Goal: Task Accomplishment & Management: Manage account settings

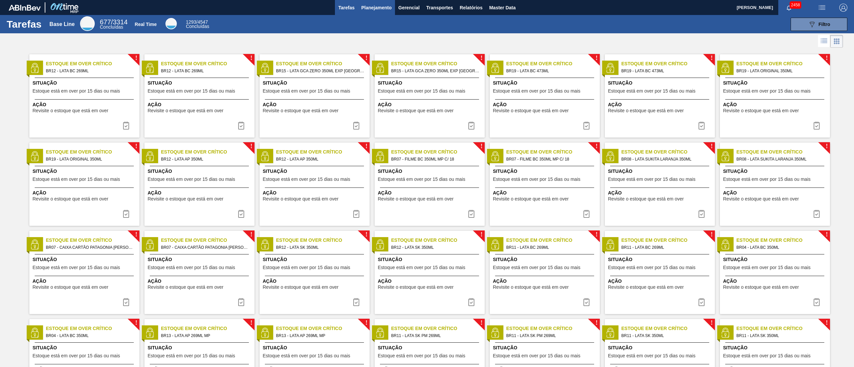
click at [362, 7] on span "Planejamento" at bounding box center [376, 8] width 30 height 8
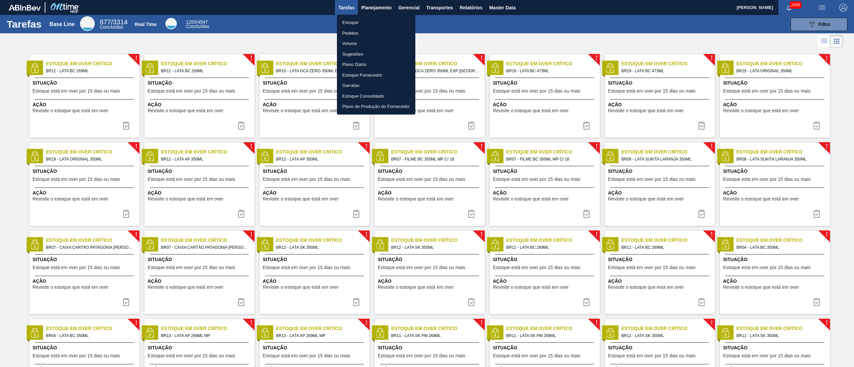
click at [357, 22] on li "Estoque" at bounding box center [376, 22] width 78 height 11
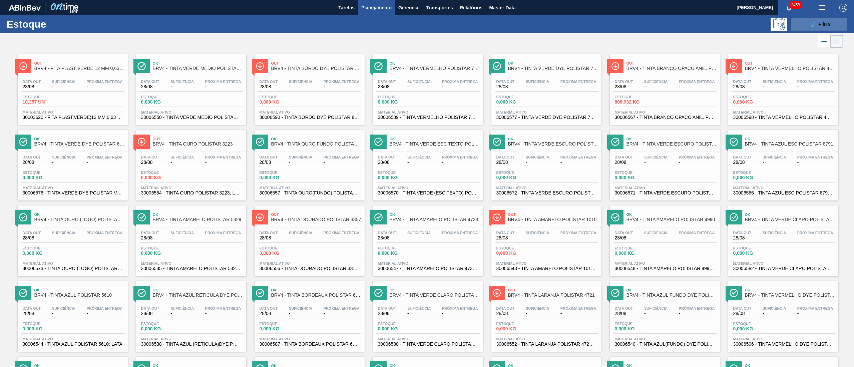
click at [824, 24] on span "Filtro" at bounding box center [824, 24] width 12 height 5
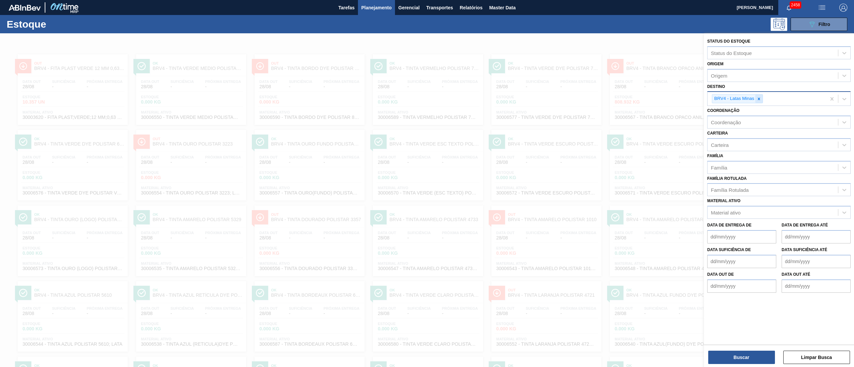
click at [758, 102] on div at bounding box center [758, 99] width 7 height 8
type input "brv3"
click at [724, 117] on div "BRV3 - Vidros Rio" at bounding box center [778, 114] width 143 height 12
click at [736, 359] on button "Buscar" at bounding box center [741, 357] width 67 height 13
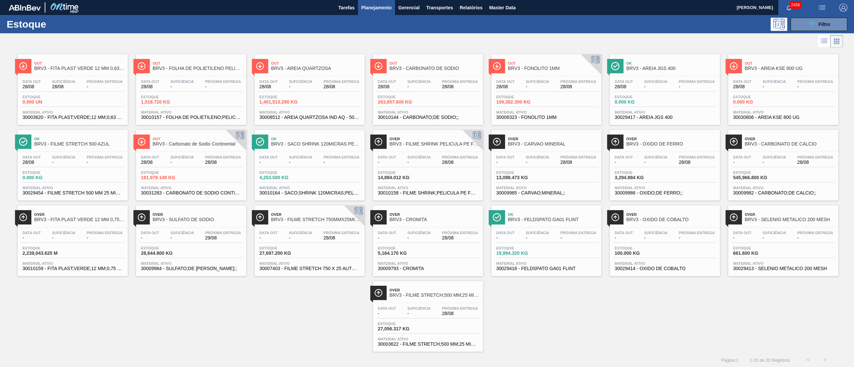
click at [399, 169] on div "Data out - Suficiência - Próxima Entrega 28/08 Estoque 14,894.012 KG Material a…" at bounding box center [428, 174] width 110 height 45
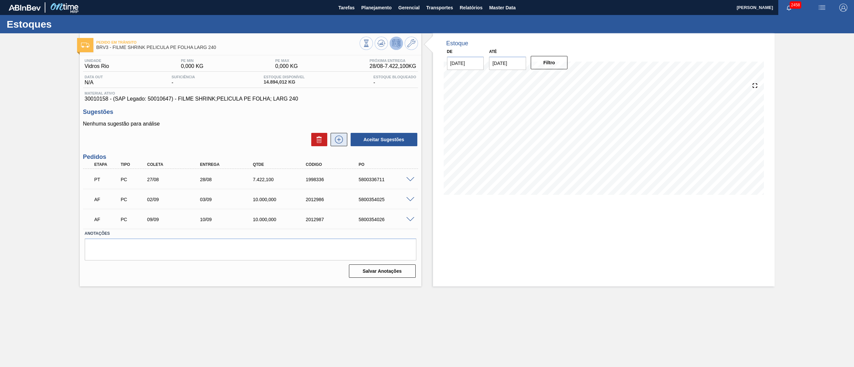
click at [338, 139] on icon at bounding box center [338, 140] width 11 height 8
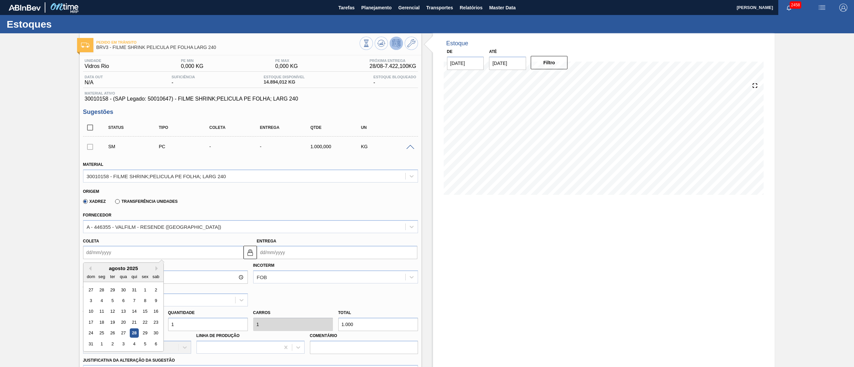
click at [127, 247] on input "Coleta" at bounding box center [163, 252] width 160 height 13
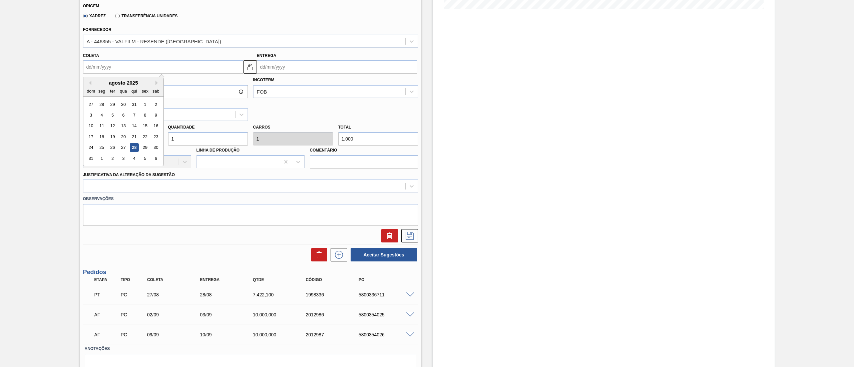
scroll to position [217, 0]
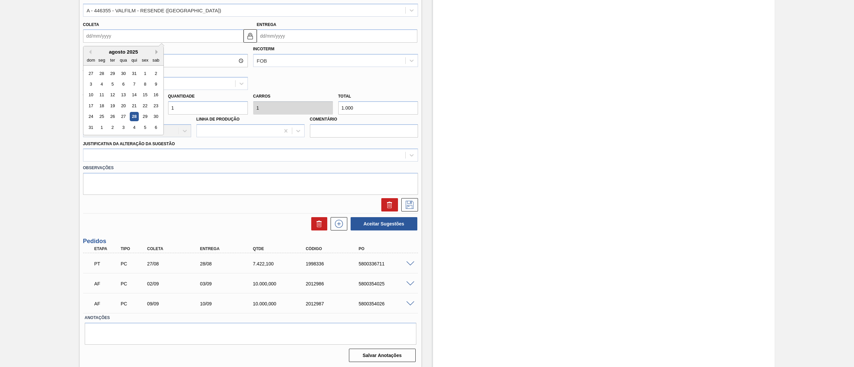
click at [156, 54] on button "Next Month" at bounding box center [157, 52] width 5 height 5
click at [144, 96] on div "19" at bounding box center [144, 95] width 9 height 9
type input "19/09/2025"
type input "20/09/2025"
click at [208, 111] on input "1" at bounding box center [208, 107] width 80 height 13
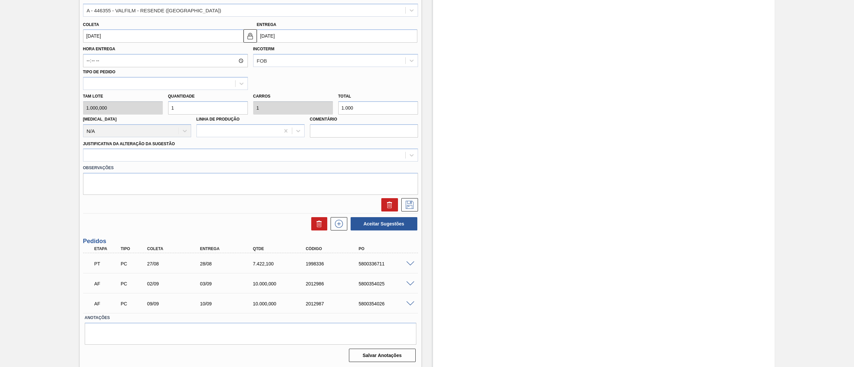
type input "10"
type input "10.000"
type input "10"
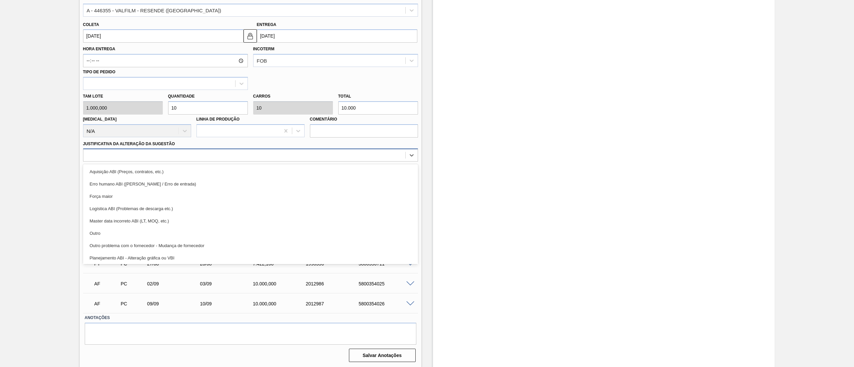
click at [132, 151] on div at bounding box center [244, 156] width 322 height 10
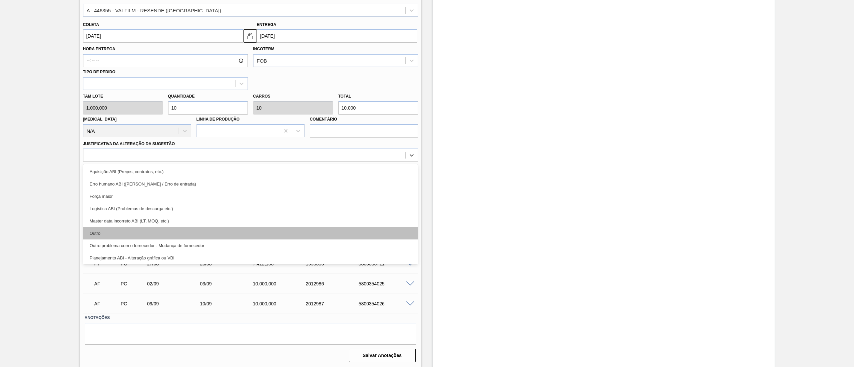
click at [105, 233] on div "Outro" at bounding box center [250, 233] width 335 height 12
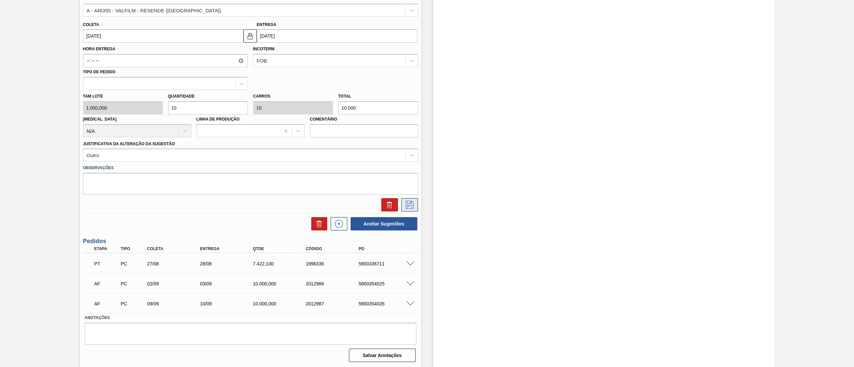
click at [406, 202] on icon at bounding box center [409, 205] width 11 height 8
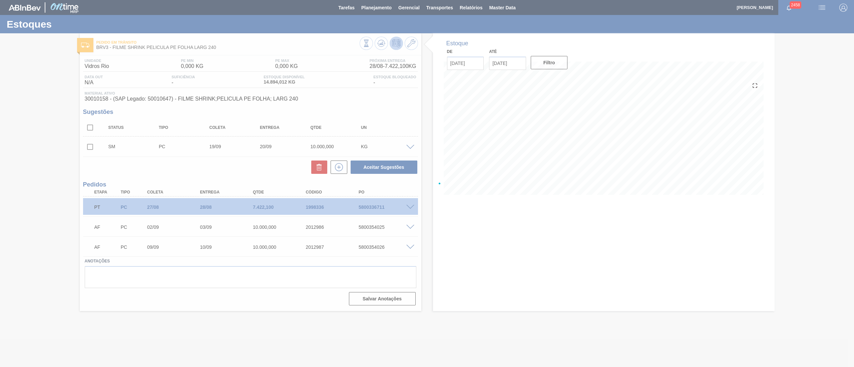
scroll to position [0, 0]
click at [339, 169] on div at bounding box center [427, 183] width 854 height 367
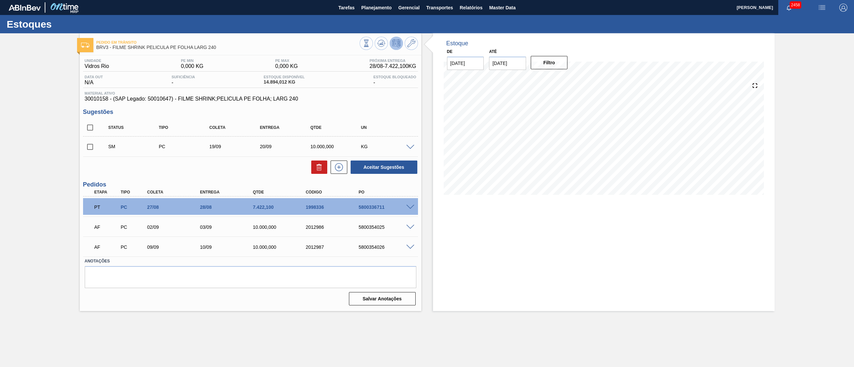
click at [339, 169] on icon at bounding box center [338, 167] width 11 height 8
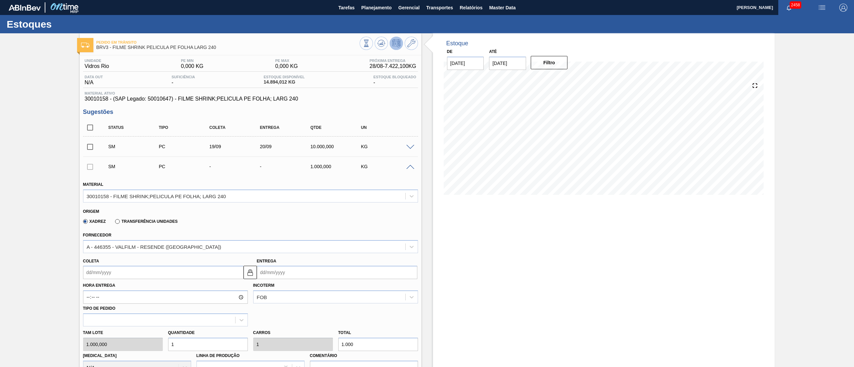
click at [133, 279] on input "Coleta" at bounding box center [163, 272] width 160 height 13
click at [158, 178] on button "Next Month" at bounding box center [157, 178] width 5 height 5
click at [142, 231] on div "26" at bounding box center [144, 231] width 9 height 9
type input "26/09/2025"
type input "27/09/2025"
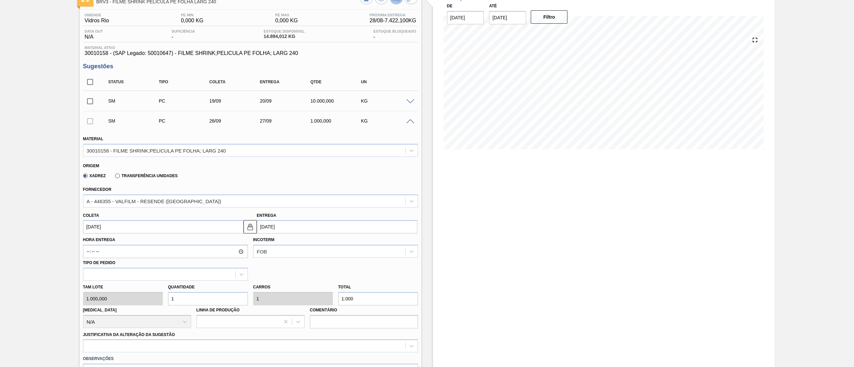
scroll to position [67, 0]
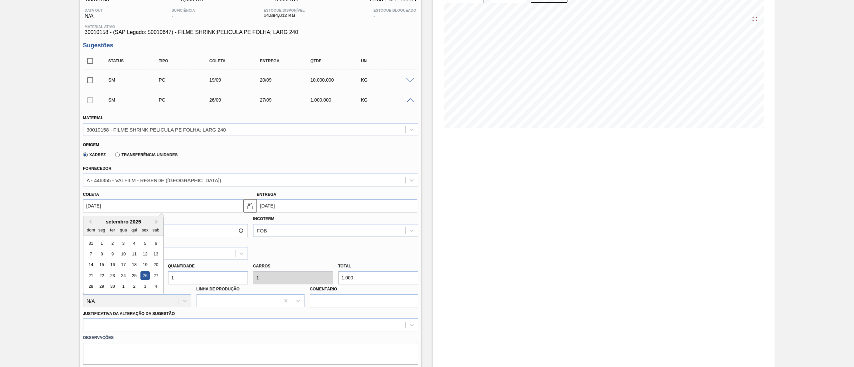
click at [115, 208] on input "26/09/2025" at bounding box center [163, 205] width 160 height 13
click at [136, 275] on div "25" at bounding box center [133, 275] width 9 height 9
type input "25/09/2025"
type input "26/09/2025"
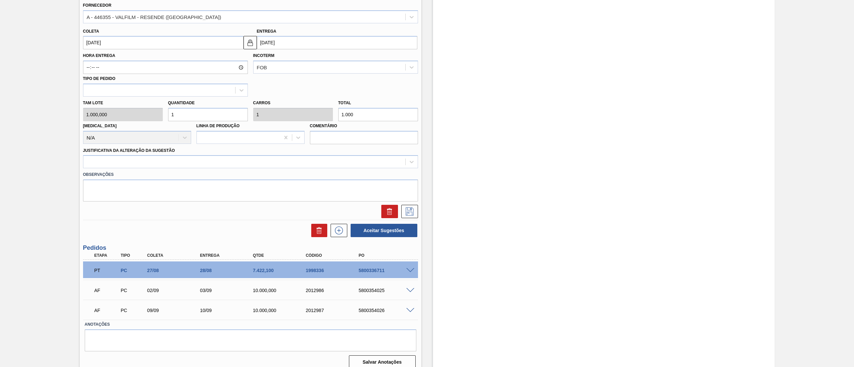
scroll to position [237, 0]
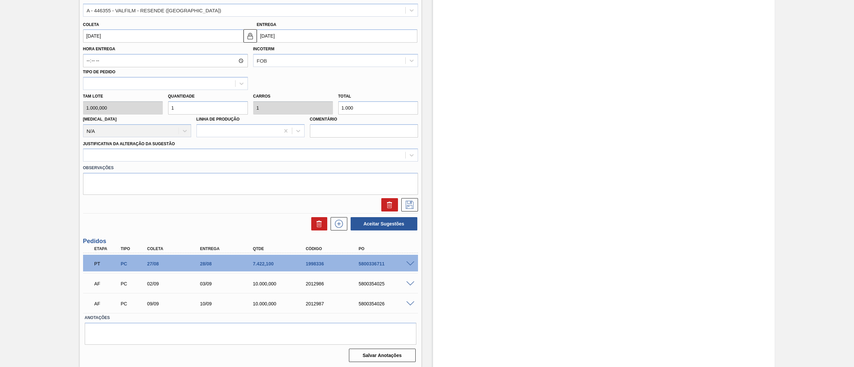
click at [108, 163] on label "Observações" at bounding box center [250, 168] width 335 height 10
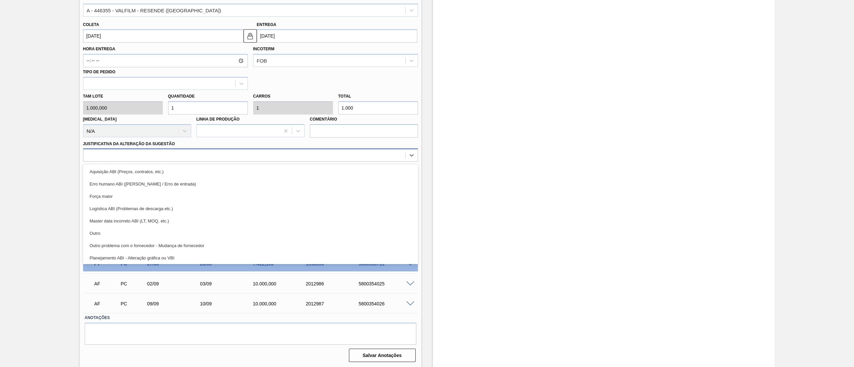
click at [107, 158] on div at bounding box center [244, 156] width 322 height 10
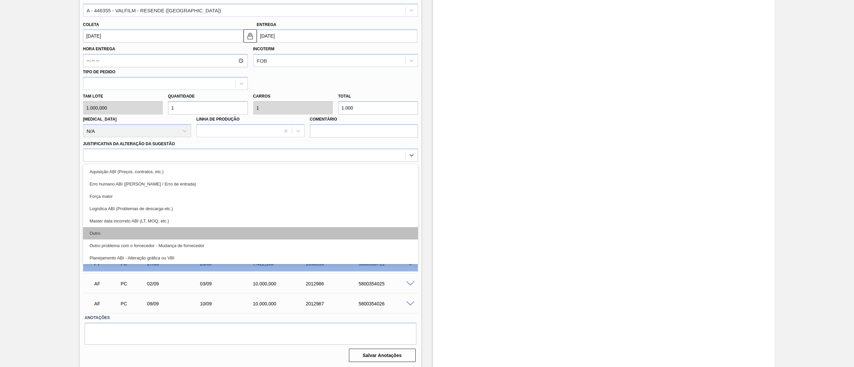
click at [108, 236] on div "Outro" at bounding box center [250, 233] width 335 height 12
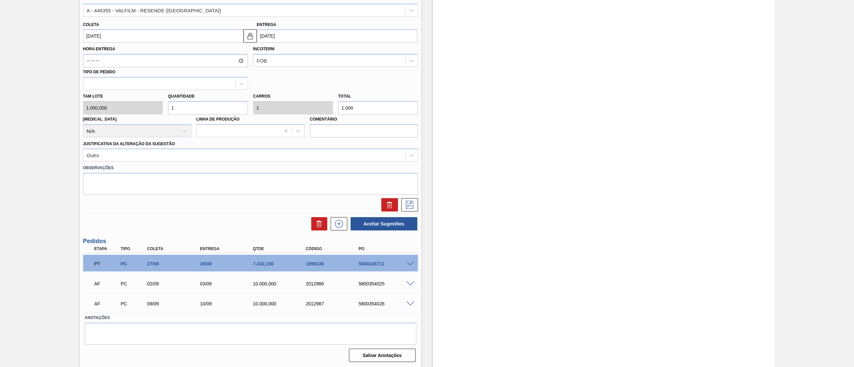
click at [185, 106] on input "1" at bounding box center [208, 107] width 80 height 13
type input "10"
type input "10.000"
type input "10"
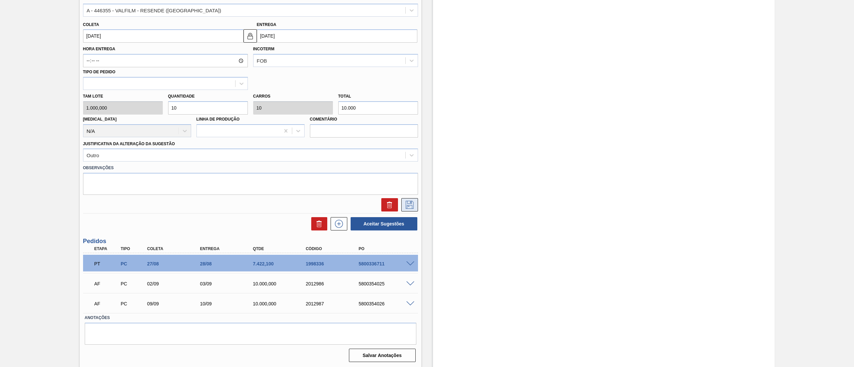
click at [406, 204] on icon at bounding box center [409, 205] width 11 height 8
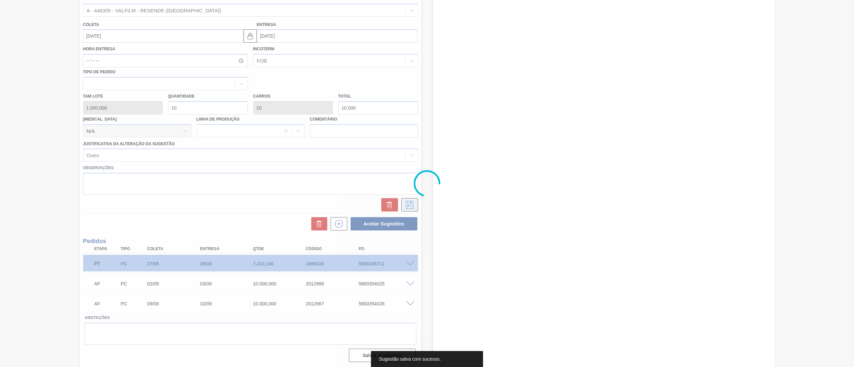
scroll to position [0, 0]
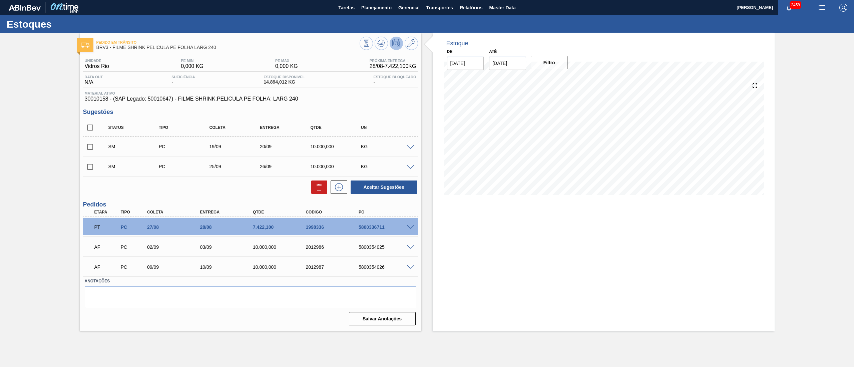
click at [87, 131] on input "checkbox" at bounding box center [90, 128] width 14 height 14
checkbox input "true"
click at [398, 183] on button "Aceitar Sugestões" at bounding box center [383, 187] width 67 height 13
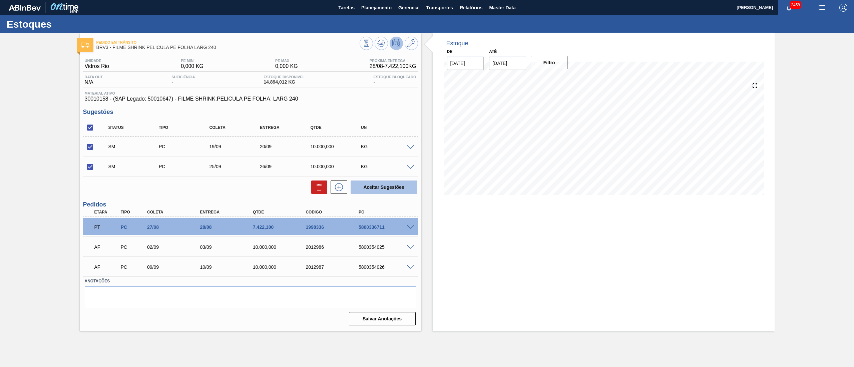
checkbox input "false"
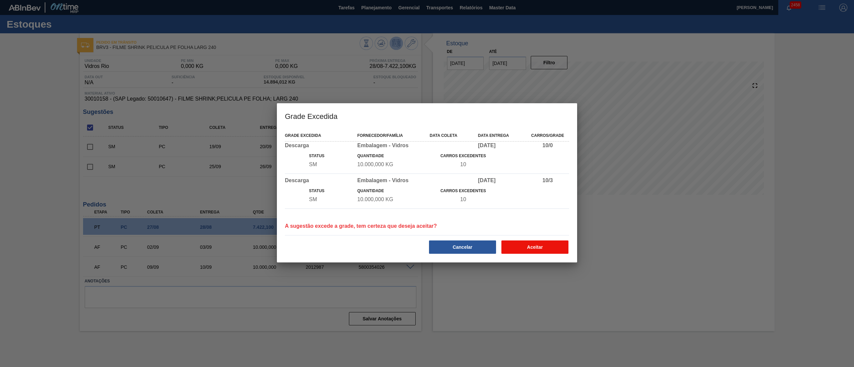
click at [529, 249] on button "Aceitar" at bounding box center [534, 247] width 67 height 13
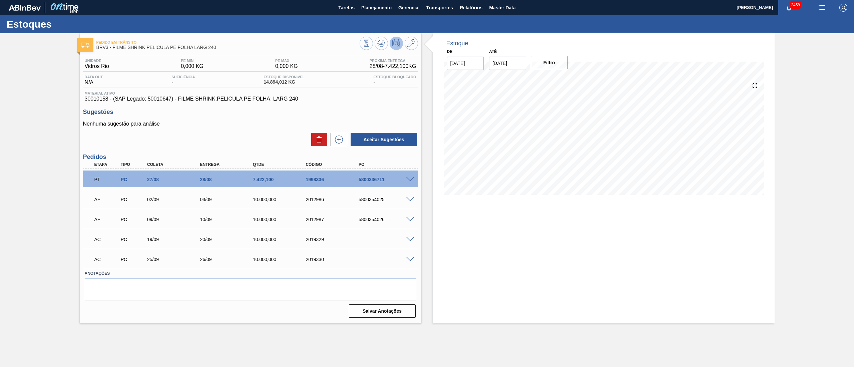
click at [314, 237] on div "2019329" at bounding box center [334, 239] width 60 height 5
copy div "2019329"
click at [313, 261] on div "2019330" at bounding box center [334, 259] width 60 height 5
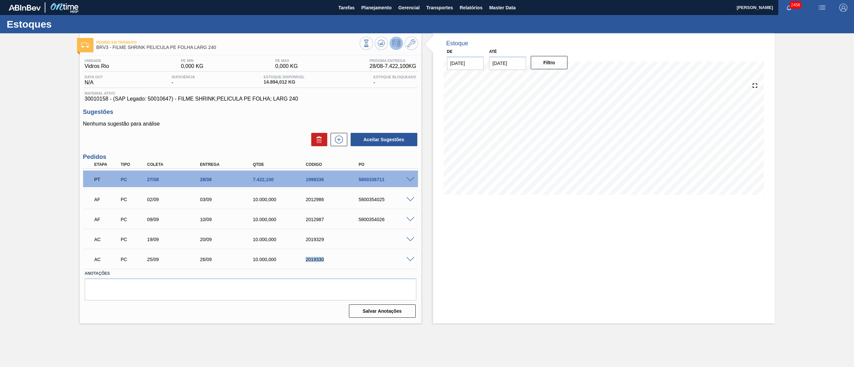
copy div "2019330"
click at [35, 126] on div "Pedido em Trânsito BRV3 - FILME SHRINK PELICULA PE FOLHA LARG 240 Unidade Vidro…" at bounding box center [427, 178] width 854 height 290
drag, startPoint x: 338, startPoint y: 140, endPoint x: 82, endPoint y: 109, distance: 257.9
click at [83, 109] on div "Sugestões Nenhuma sugestão para análise Aceitar Sugestões" at bounding box center [250, 128] width 335 height 38
click at [383, 44] on icon at bounding box center [381, 43] width 8 height 8
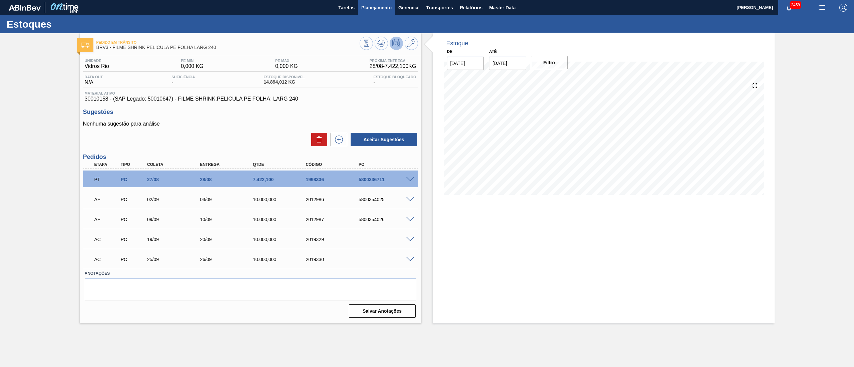
click at [367, 14] on button "Planejamento" at bounding box center [376, 7] width 37 height 15
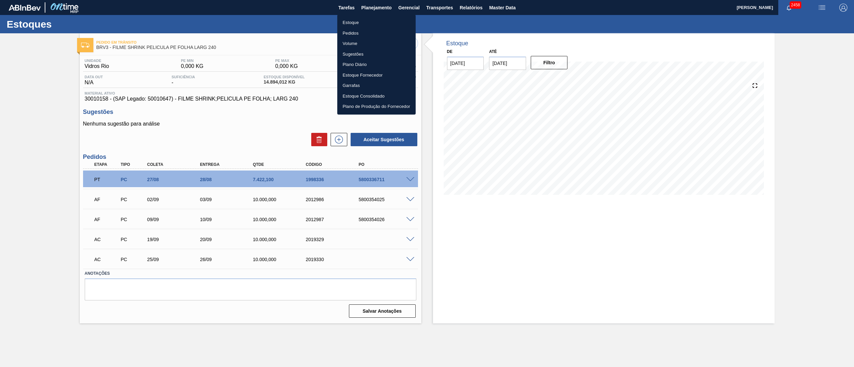
click at [355, 22] on li "Estoque" at bounding box center [376, 22] width 78 height 11
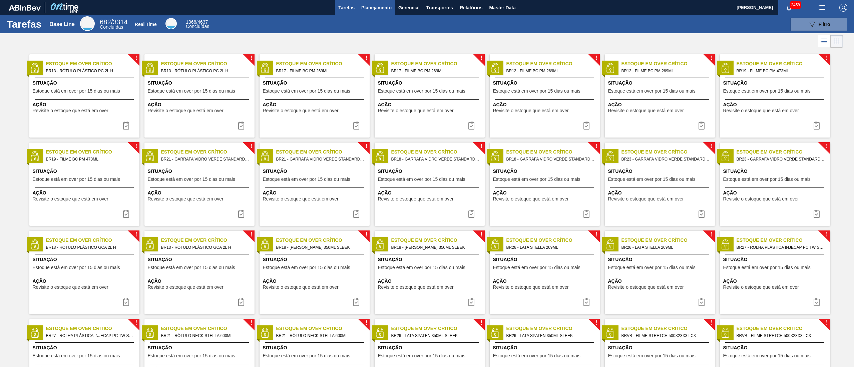
click at [379, 6] on span "Planejamento" at bounding box center [376, 8] width 30 height 8
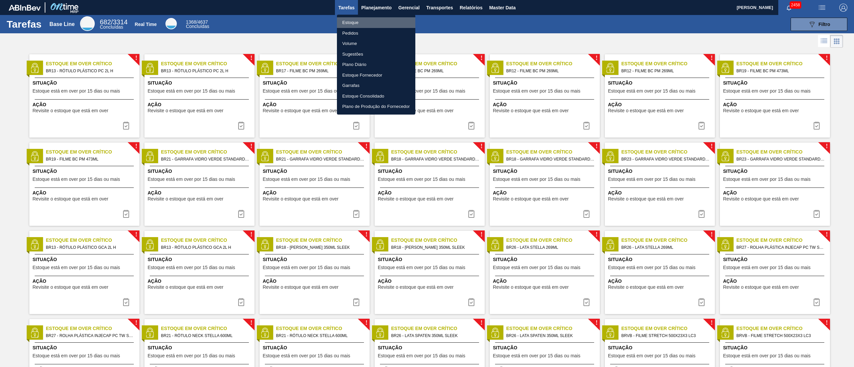
click at [365, 22] on li "Estoque" at bounding box center [376, 22] width 78 height 11
